Goal: Check status: Check status

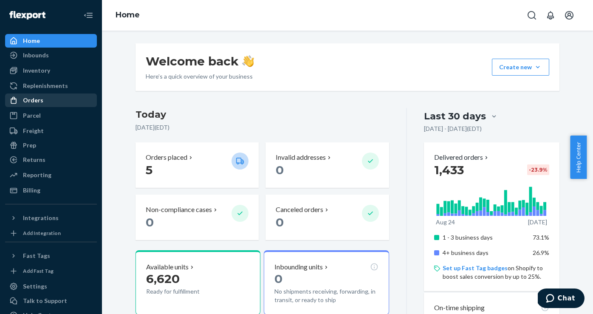
click at [46, 101] on div "Orders" at bounding box center [51, 100] width 90 height 12
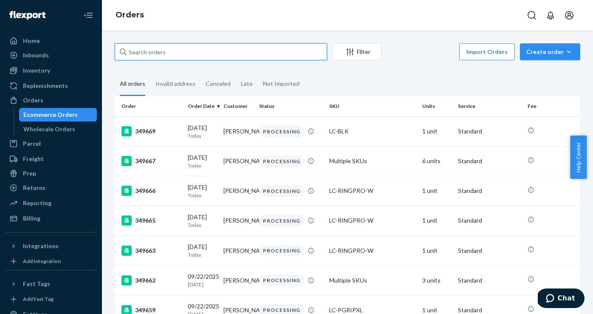
click at [157, 57] on input "text" at bounding box center [221, 51] width 212 height 17
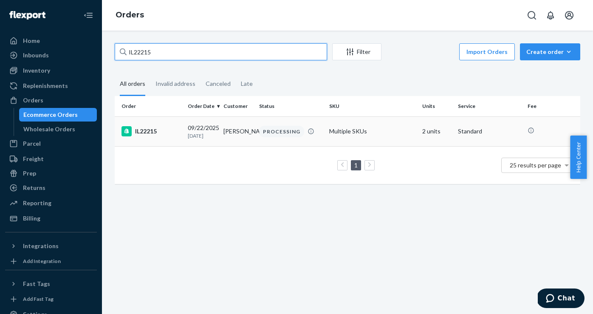
type input "IL22215"
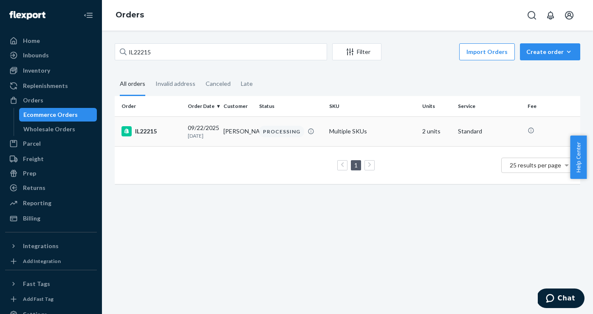
click at [168, 127] on div "IL22215" at bounding box center [150, 131] width 59 height 10
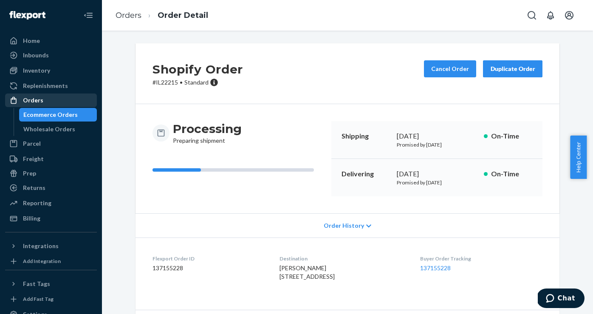
click at [33, 101] on div "Orders" at bounding box center [33, 100] width 20 height 8
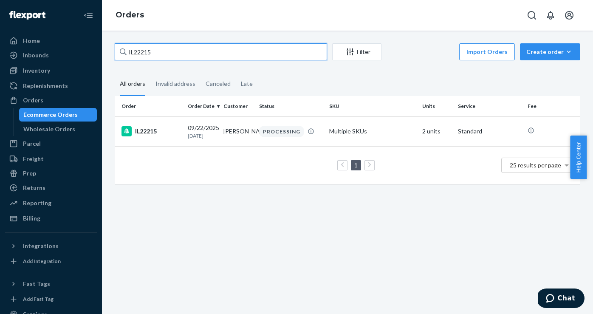
click at [184, 54] on input "IL22215" at bounding box center [221, 51] width 212 height 17
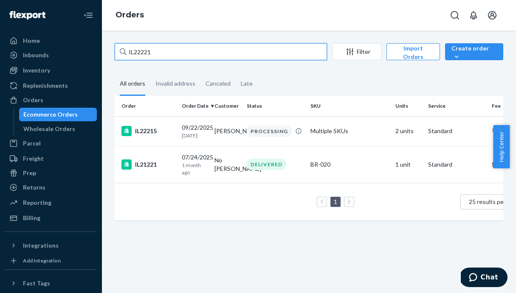
click at [172, 50] on input "IL22221" at bounding box center [221, 51] width 212 height 17
paste input "349609"
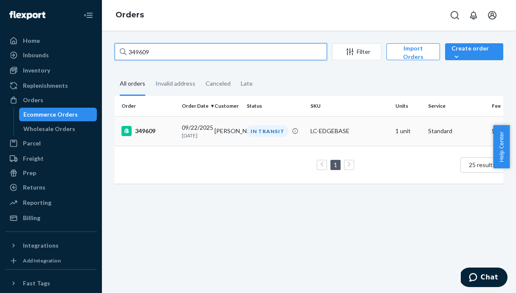
type input "349609"
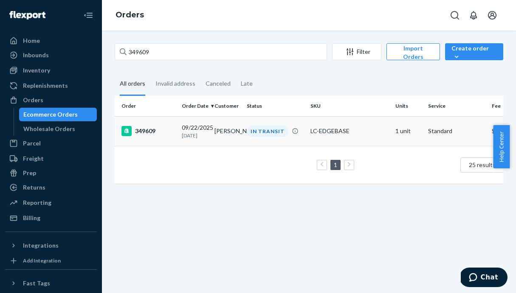
click at [152, 131] on div "349609" at bounding box center [148, 131] width 54 height 10
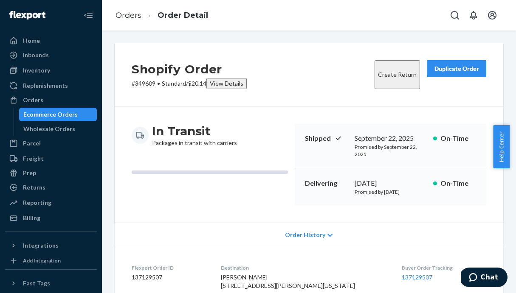
click at [39, 115] on div "Ecommerce Orders" at bounding box center [50, 114] width 54 height 8
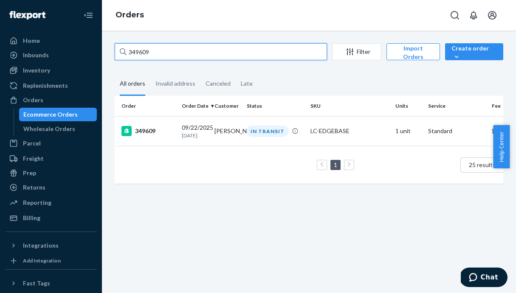
click at [208, 54] on input "349609" at bounding box center [221, 51] width 212 height 17
paste input "12"
type input "349612"
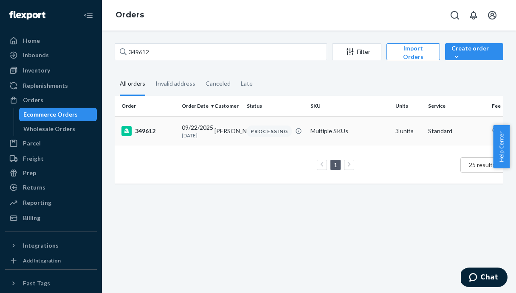
click at [197, 132] on p "[DATE]" at bounding box center [195, 135] width 26 height 7
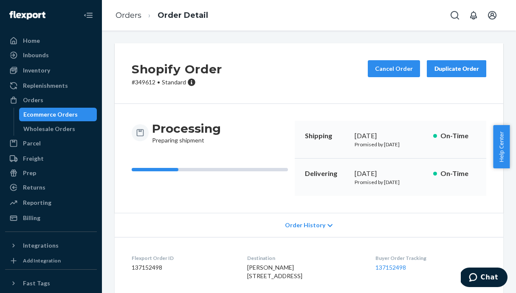
click at [66, 109] on div "Ecommerce Orders" at bounding box center [58, 115] width 76 height 12
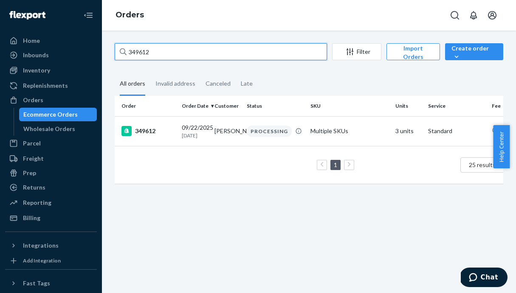
click at [162, 51] on input "349612" at bounding box center [221, 51] width 212 height 17
paste input "64"
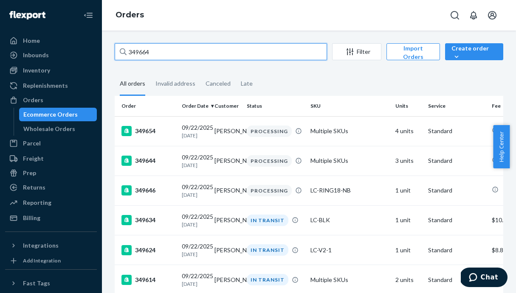
click at [161, 51] on input "349664" at bounding box center [221, 51] width 212 height 17
paste input "8"
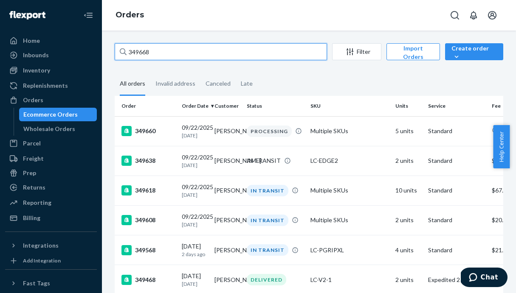
type input "349668"
